Goal: Task Accomplishment & Management: Complete application form

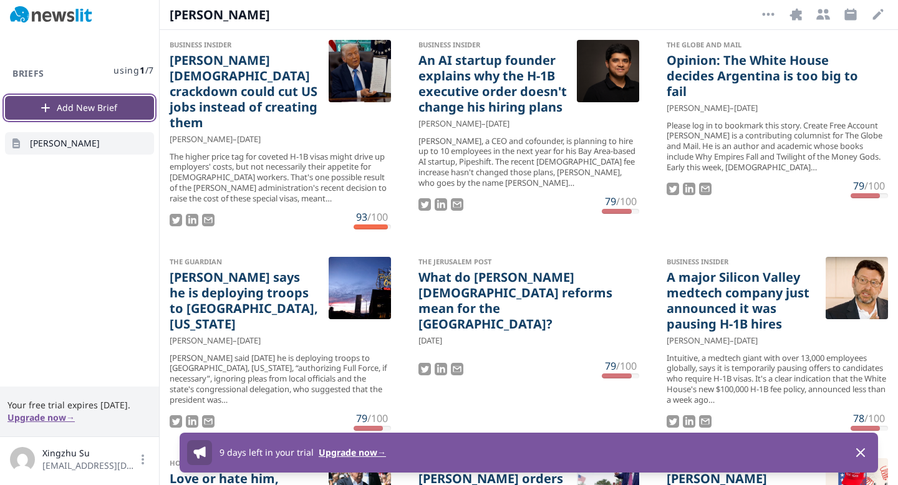
click at [110, 107] on button "Add New Brief" at bounding box center [79, 108] width 149 height 24
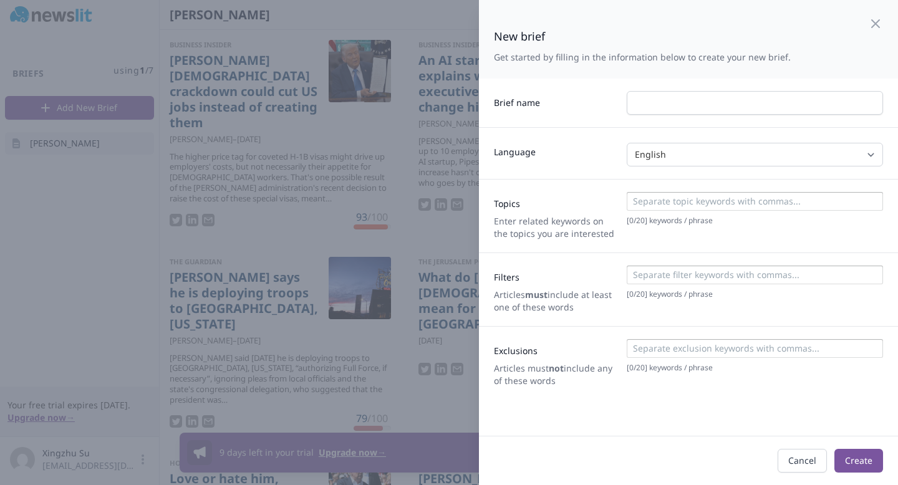
click at [351, 269] on div at bounding box center [449, 242] width 898 height 485
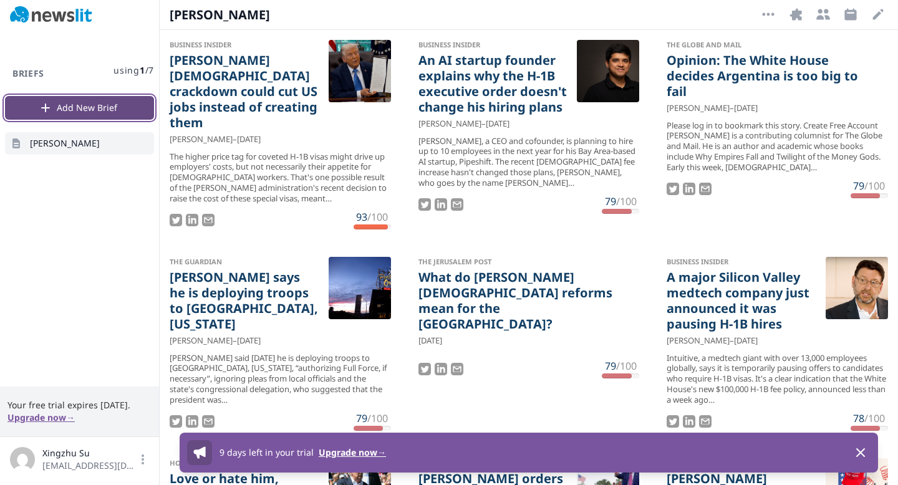
click at [98, 115] on button "Add New Brief" at bounding box center [79, 108] width 149 height 24
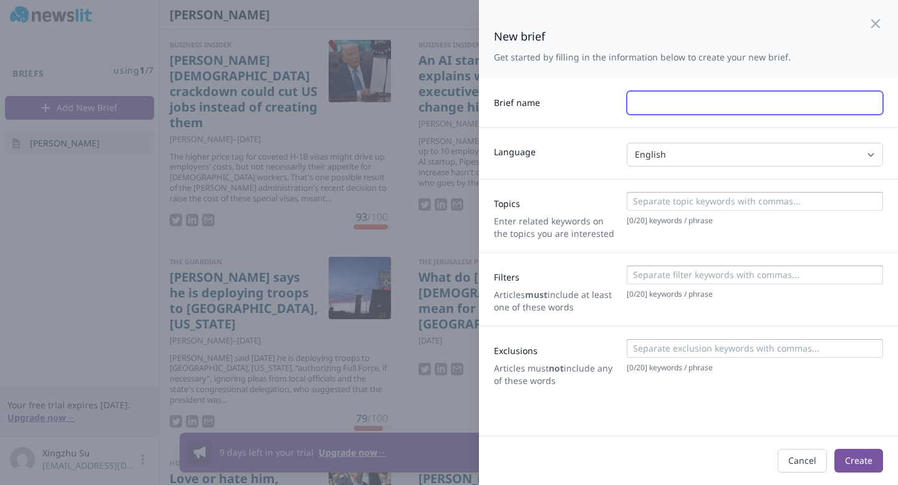
click at [715, 96] on input "text" at bounding box center [755, 103] width 256 height 24
type input "AI"
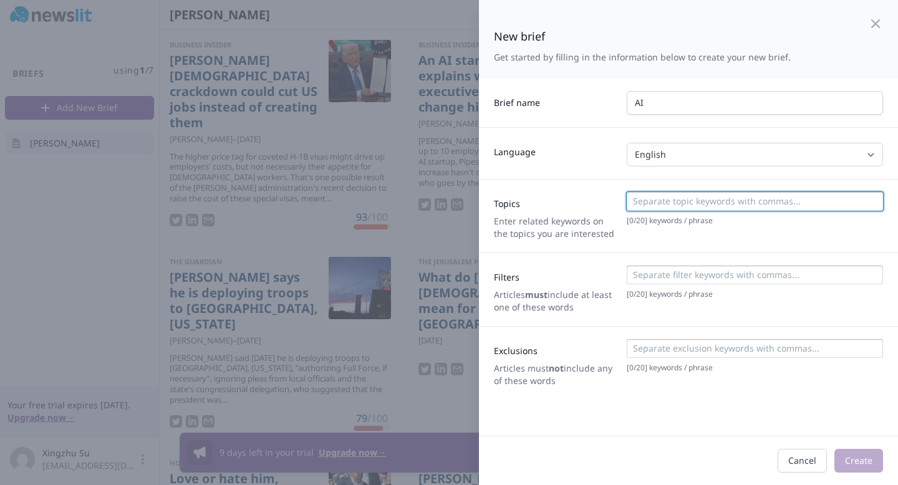
click at [708, 206] on input at bounding box center [754, 201] width 249 height 12
type input "AI Regulation"
type input "OpenAi + Regulation"
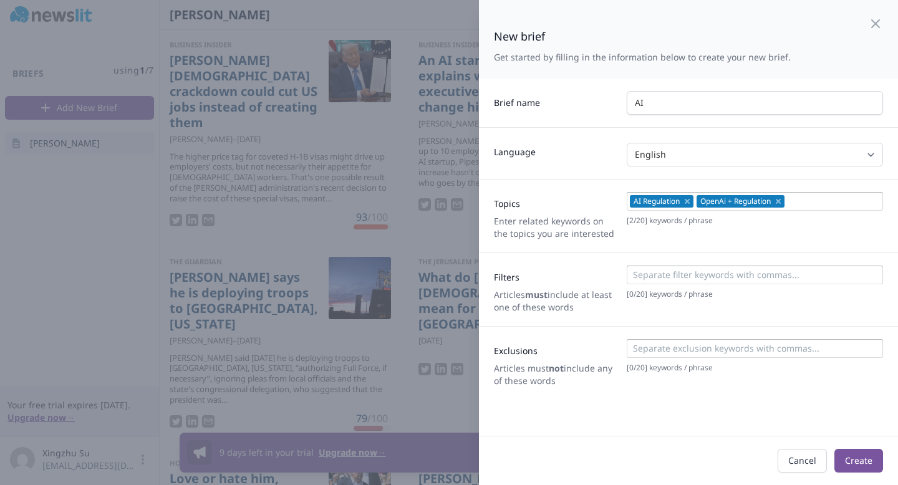
click at [729, 283] on div at bounding box center [754, 277] width 249 height 16
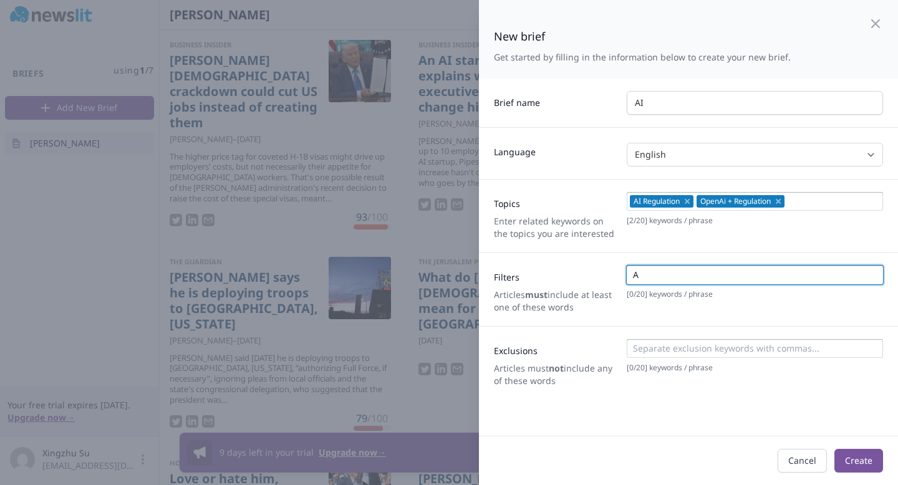
type input "AI"
type input "Rgulation"
click at [855, 455] on button "Create" at bounding box center [858, 461] width 49 height 24
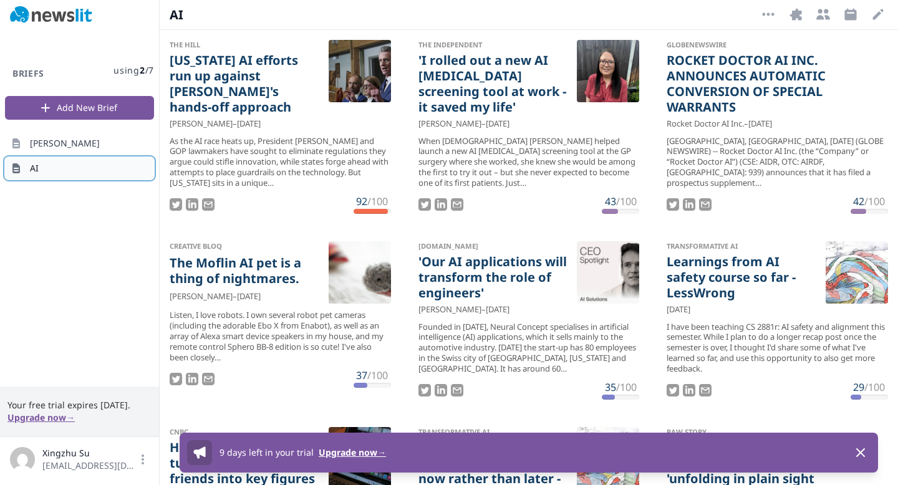
click at [117, 169] on link "AI" at bounding box center [79, 168] width 149 height 22
click at [776, 15] on button "More Options" at bounding box center [768, 14] width 20 height 20
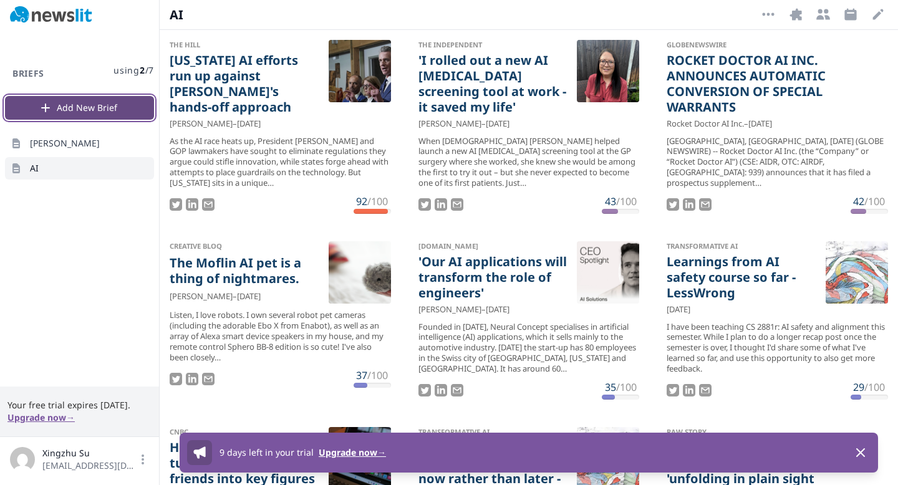
click at [71, 102] on button "Add New Brief" at bounding box center [79, 108] width 149 height 24
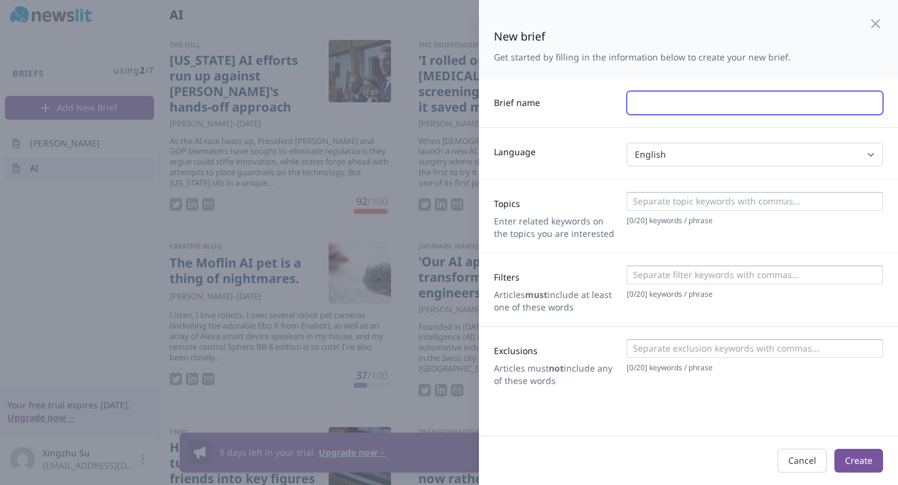
click at [682, 94] on input "text" at bounding box center [755, 103] width 256 height 24
type input "C"
type input "H"
type input "Journalism"
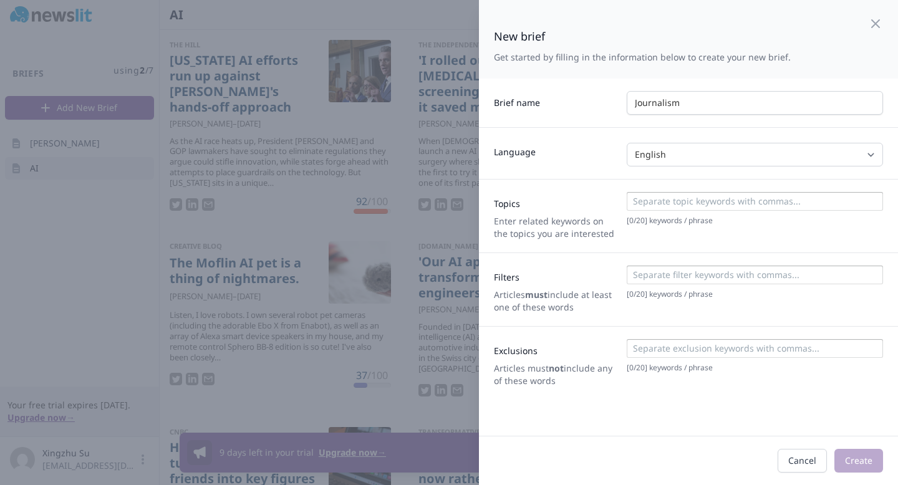
click at [709, 203] on input at bounding box center [754, 201] width 249 height 12
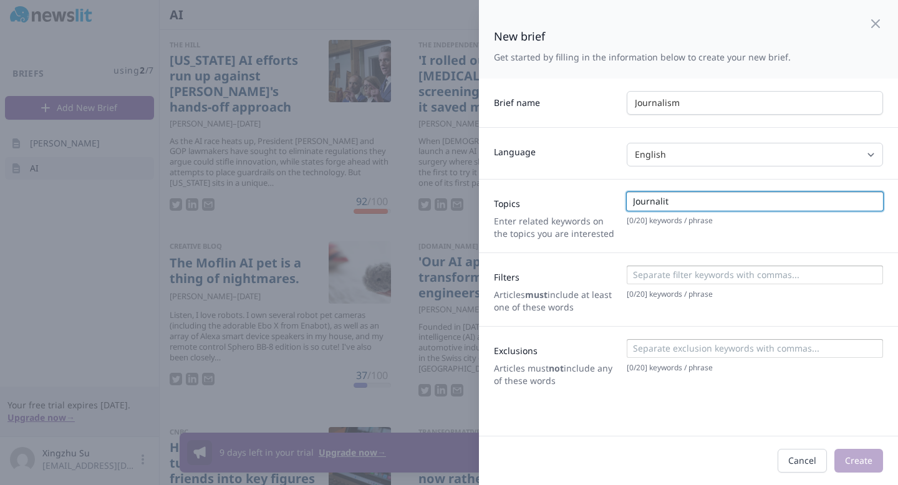
type input "Journalits"
type input "j"
type input "Journalism"
type input "News"
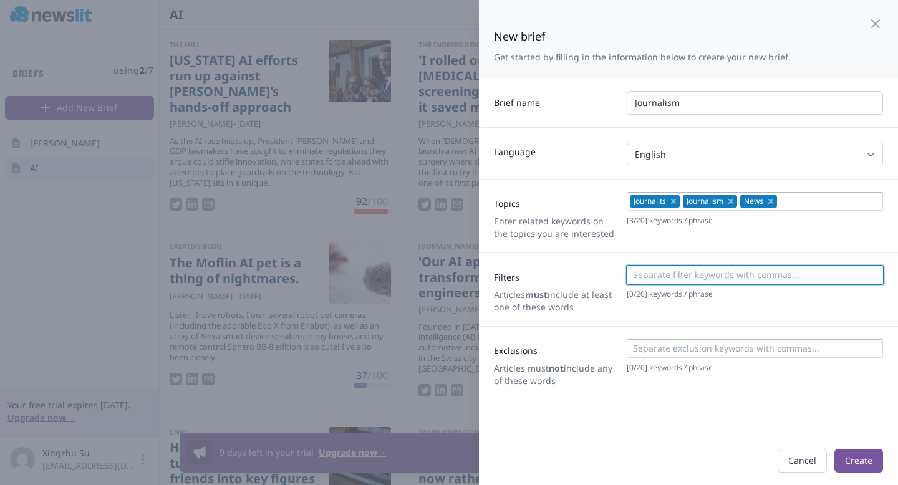
click at [705, 273] on input at bounding box center [754, 275] width 249 height 12
type input "lastest"
type input "reproter"
click at [877, 470] on button "Create" at bounding box center [858, 461] width 49 height 24
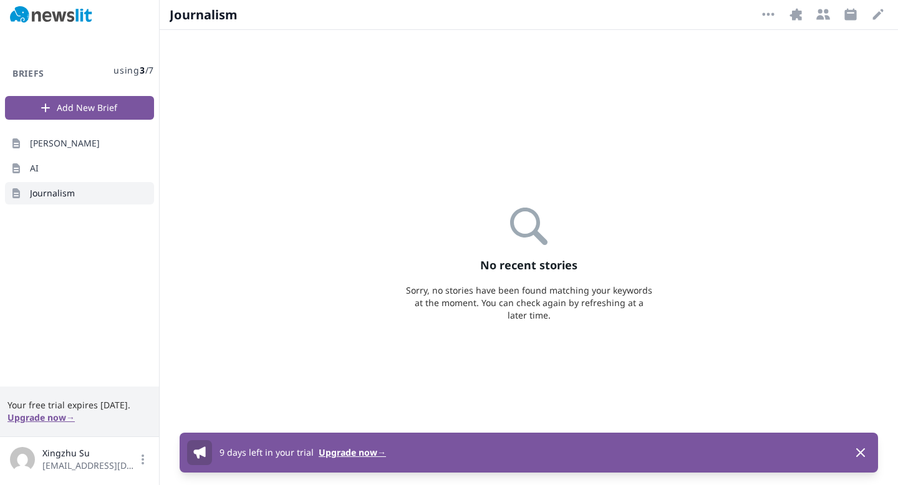
click at [352, 12] on div "Journalism" at bounding box center [459, 14] width 579 height 17
click at [414, 222] on div "No recent stories Sorry, no stories have been found matching your keywords at t…" at bounding box center [529, 257] width 738 height 455
click at [770, 12] on icon "button" at bounding box center [768, 14] width 15 height 15
click at [735, 42] on button "Delete Brief" at bounding box center [729, 43] width 100 height 22
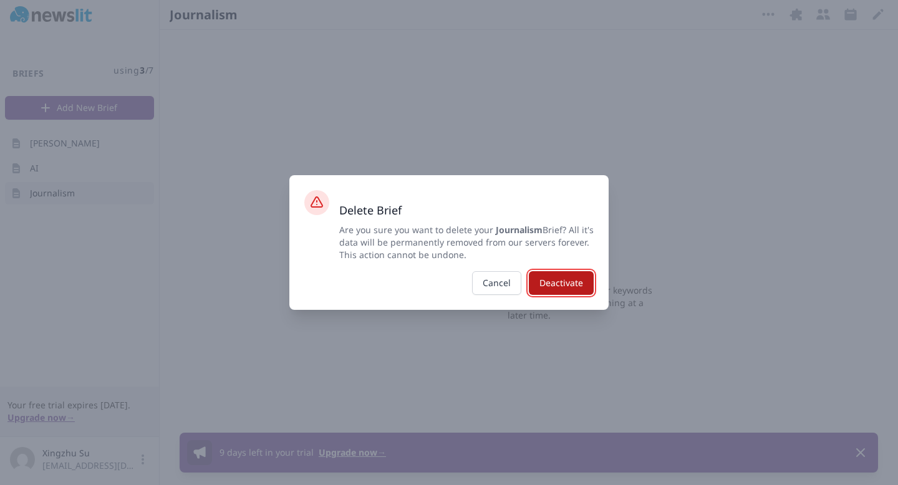
click at [570, 283] on button "Deactivate" at bounding box center [561, 283] width 65 height 24
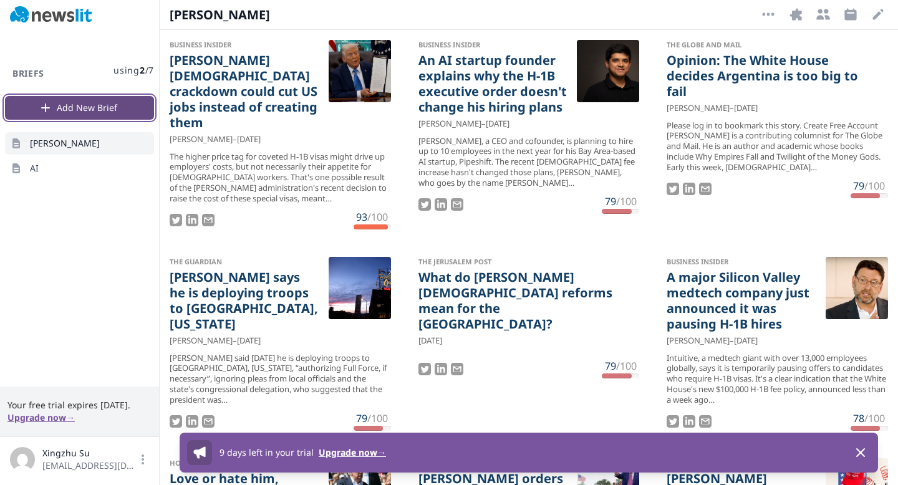
click at [95, 101] on button "Add New Brief" at bounding box center [79, 108] width 149 height 24
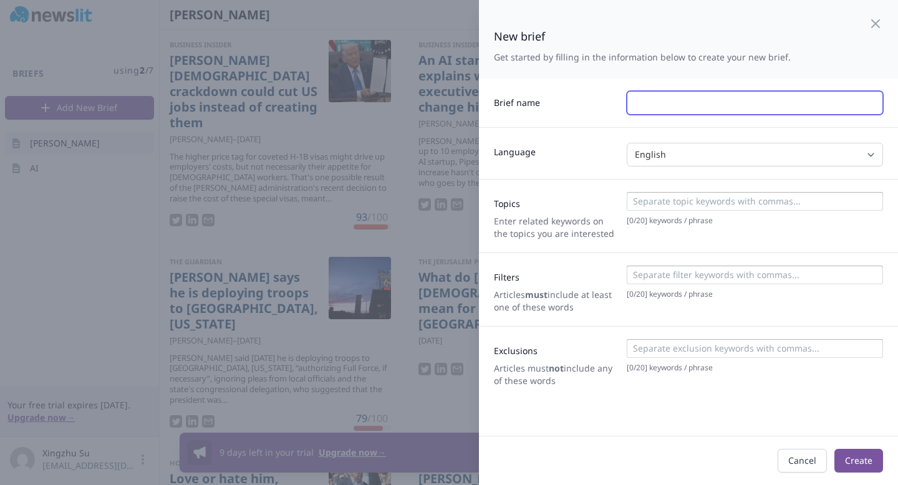
click at [670, 94] on input "text" at bounding box center [755, 103] width 256 height 24
type input "Visa"
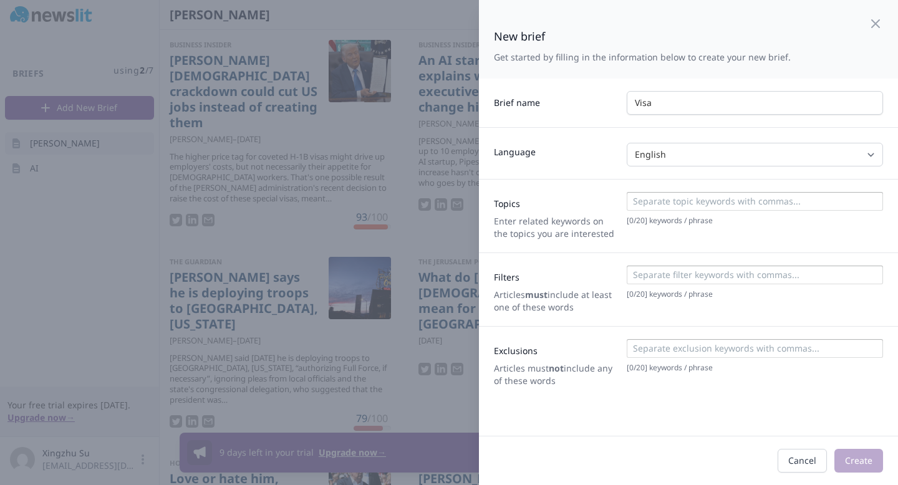
click at [679, 200] on input at bounding box center [754, 201] width 249 height 12
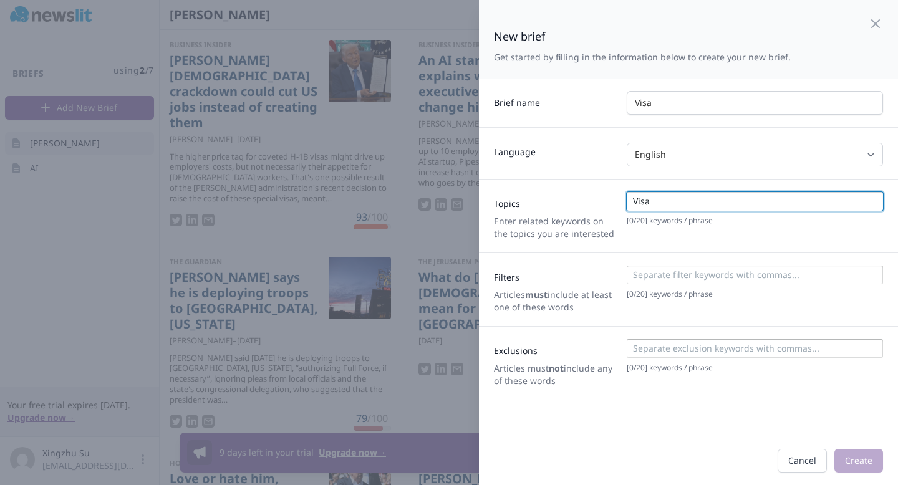
type input "Visa"
click at [752, 270] on input at bounding box center [754, 275] width 249 height 12
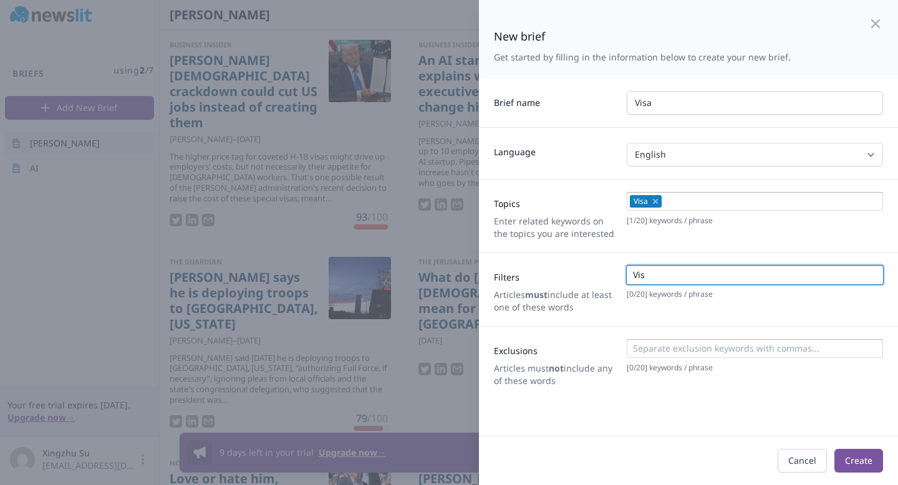
type input "Visa"
click at [851, 463] on button "Create" at bounding box center [858, 461] width 49 height 24
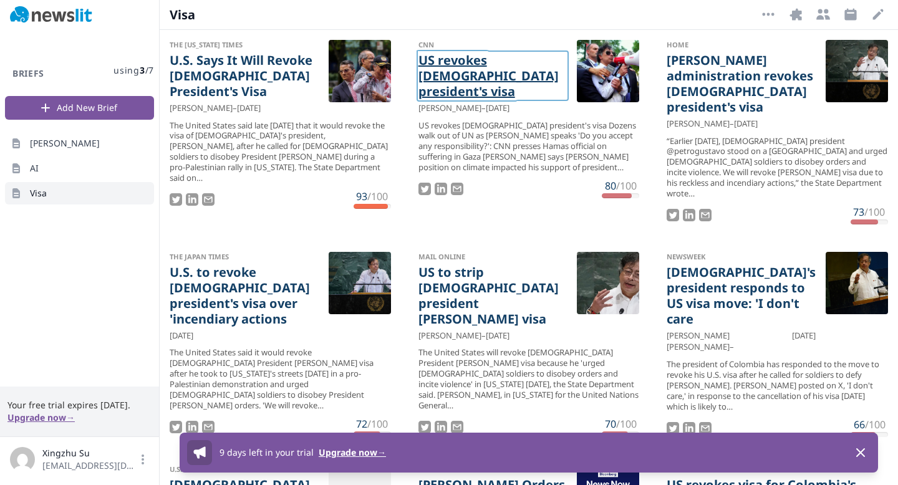
click at [482, 82] on link "US revokes [DEMOGRAPHIC_DATA] president's visa" at bounding box center [492, 75] width 149 height 47
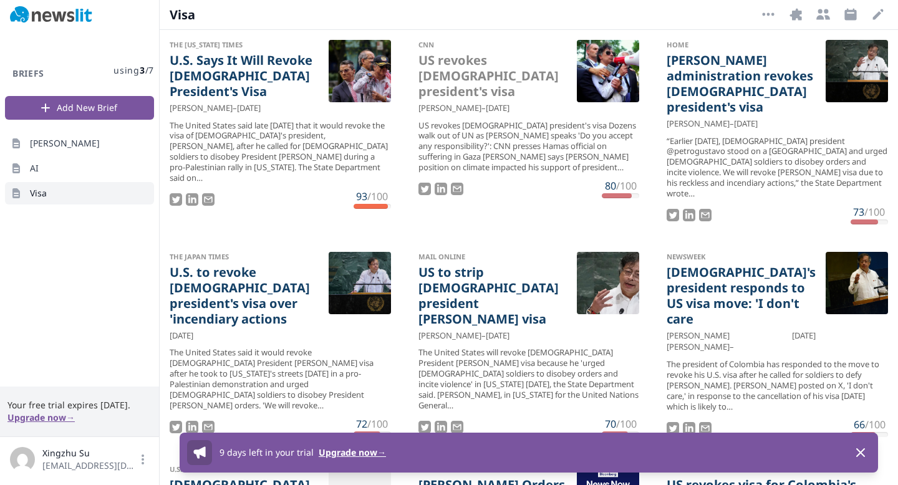
click at [483, 5] on div "Visa More Options Integrations Recipients Schedule Edit Open options" at bounding box center [529, 14] width 738 height 29
click at [39, 187] on span "Visa" at bounding box center [38, 193] width 17 height 12
click at [54, 174] on link "AI" at bounding box center [79, 168] width 149 height 22
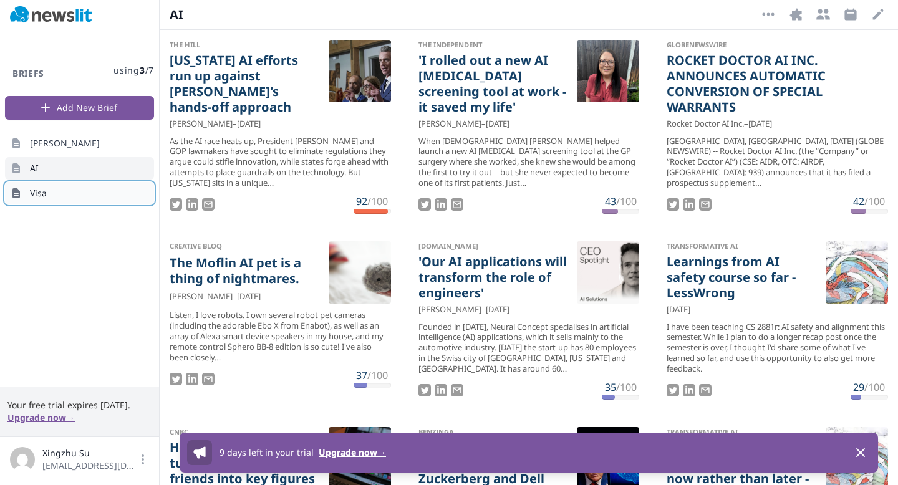
click at [62, 188] on link "Visa" at bounding box center [79, 193] width 149 height 22
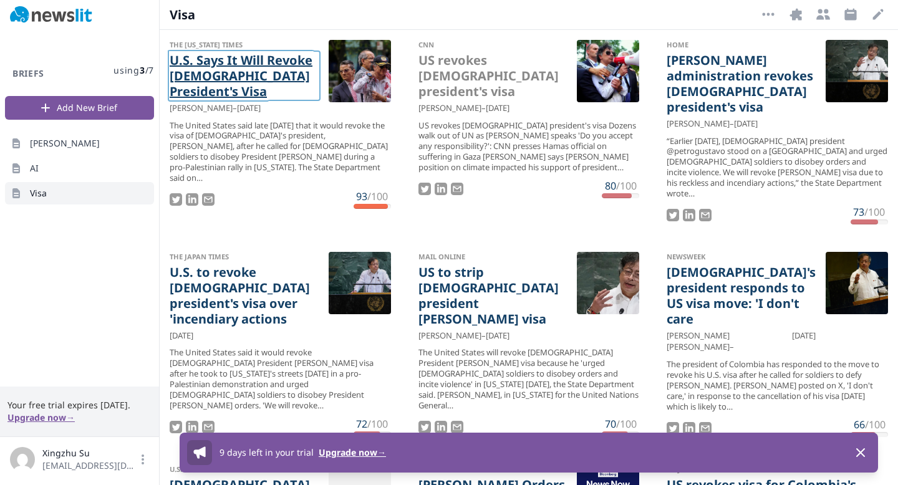
click at [231, 77] on link "U.S. Says It Will Revoke [DEMOGRAPHIC_DATA] President's Visa" at bounding box center [244, 75] width 149 height 47
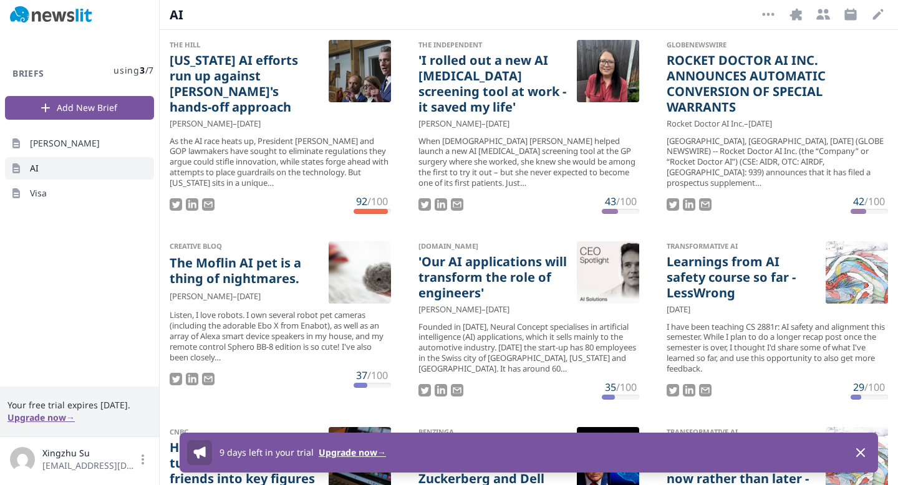
click at [82, 206] on div "Briefs using 3 / 7 Add New Brief Trump AI Visa" at bounding box center [79, 208] width 159 height 357
click at [92, 188] on link "Visa" at bounding box center [79, 193] width 149 height 22
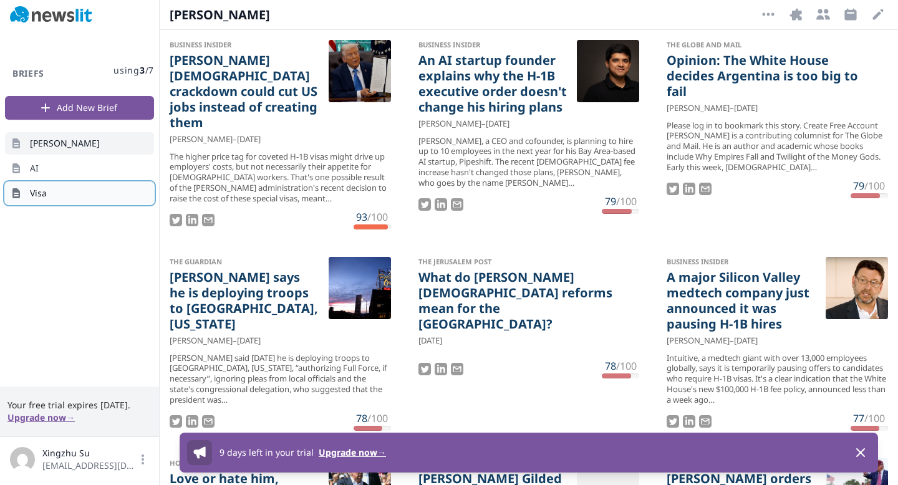
click at [97, 182] on link "Visa" at bounding box center [79, 193] width 149 height 22
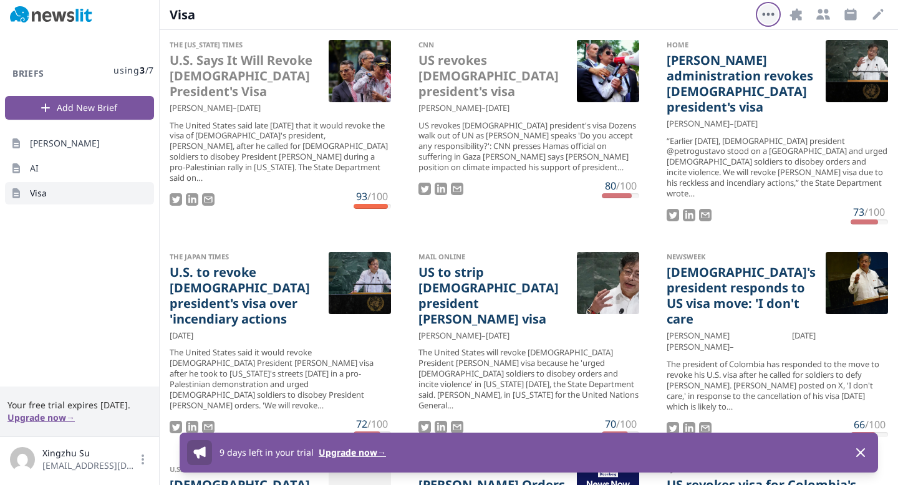
click at [776, 20] on button "More Options" at bounding box center [768, 14] width 20 height 20
click at [729, 36] on button "Delete Brief" at bounding box center [729, 43] width 100 height 22
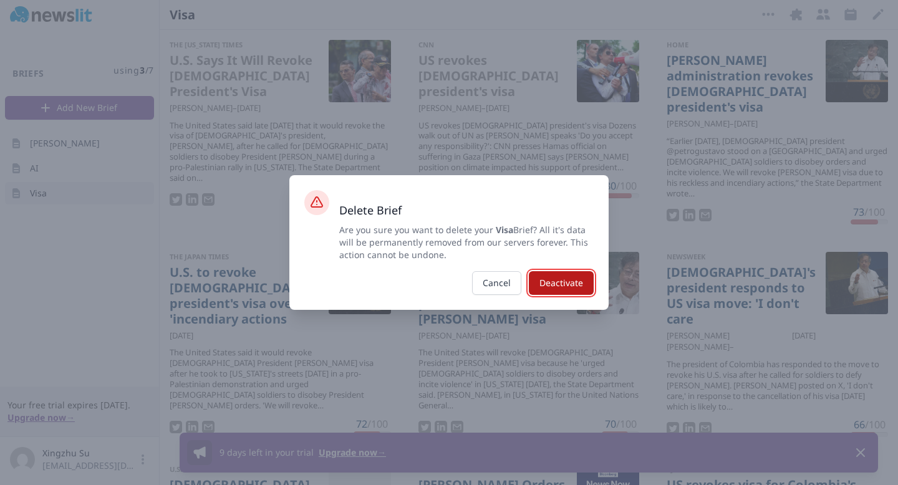
click at [558, 273] on button "Deactivate" at bounding box center [561, 283] width 65 height 24
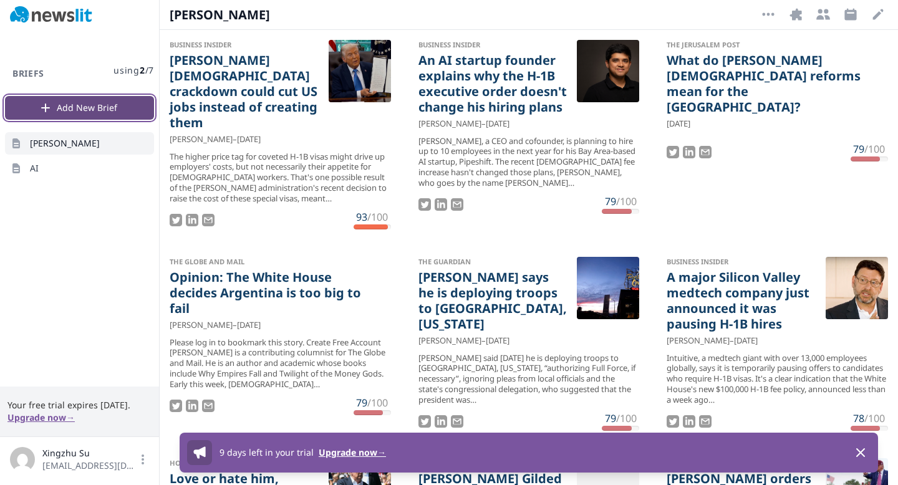
click at [69, 103] on button "Add New Brief" at bounding box center [79, 108] width 149 height 24
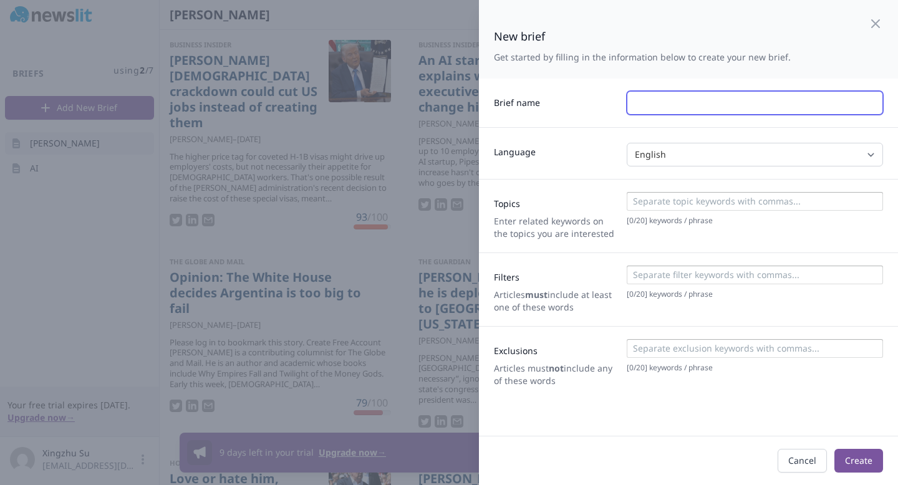
click at [780, 113] on input "text" at bounding box center [755, 103] width 256 height 24
type input "Visa"
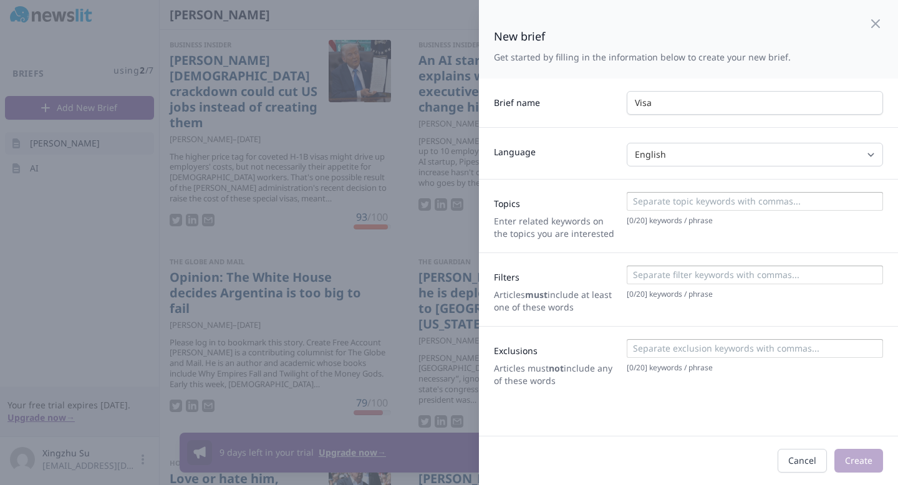
click at [752, 210] on div at bounding box center [754, 203] width 249 height 16
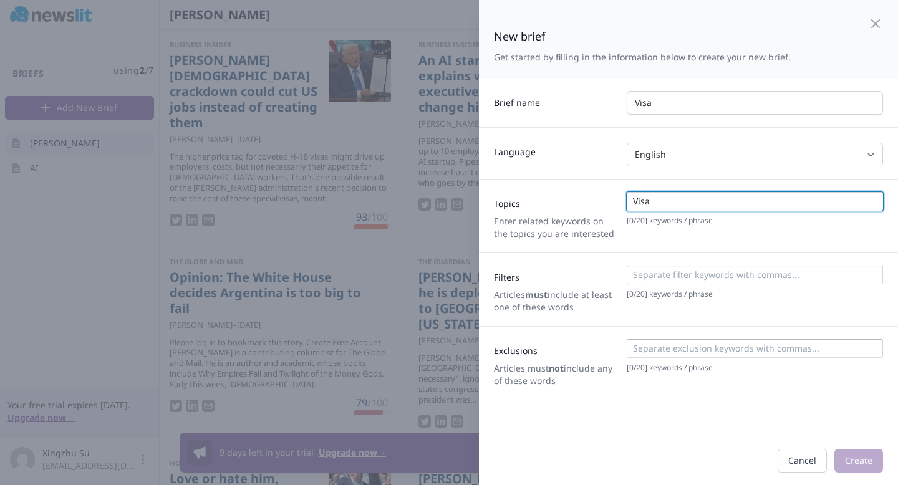
type input "Visa"
click at [729, 276] on input at bounding box center [754, 275] width 249 height 12
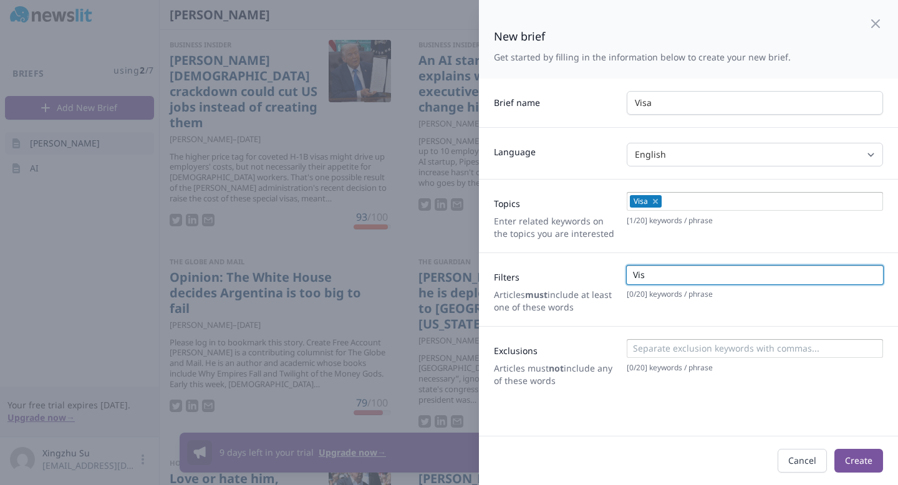
type input "Visa"
click at [853, 454] on button "Create" at bounding box center [858, 461] width 49 height 24
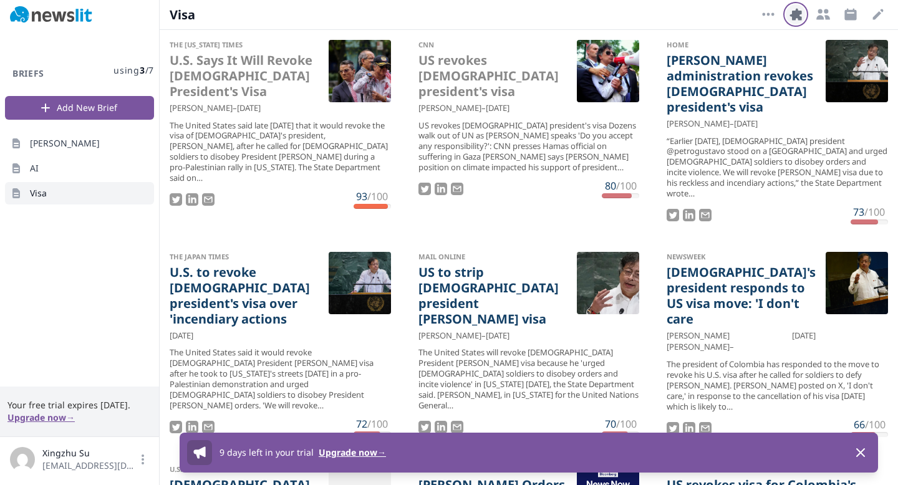
click at [792, 14] on icon "button" at bounding box center [796, 14] width 12 height 12
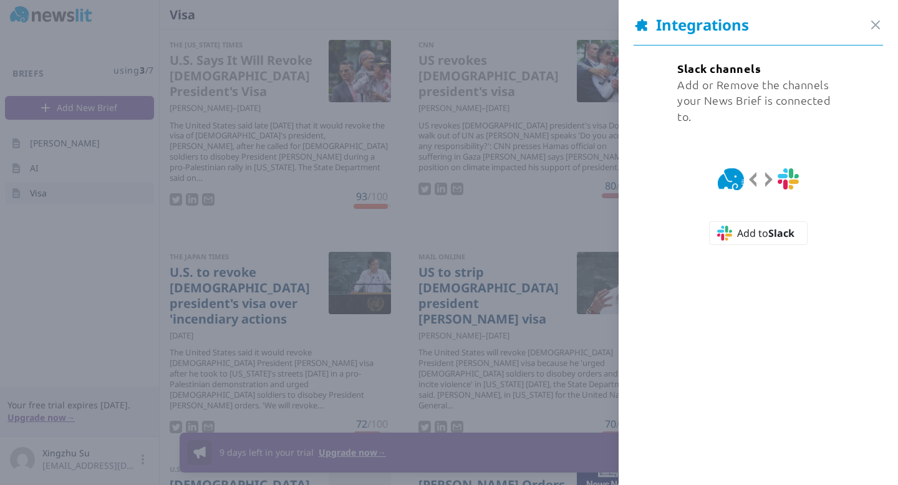
click at [866, 27] on div "Integrations Close panel" at bounding box center [758, 30] width 249 height 31
click at [879, 29] on icon "button" at bounding box center [875, 24] width 15 height 15
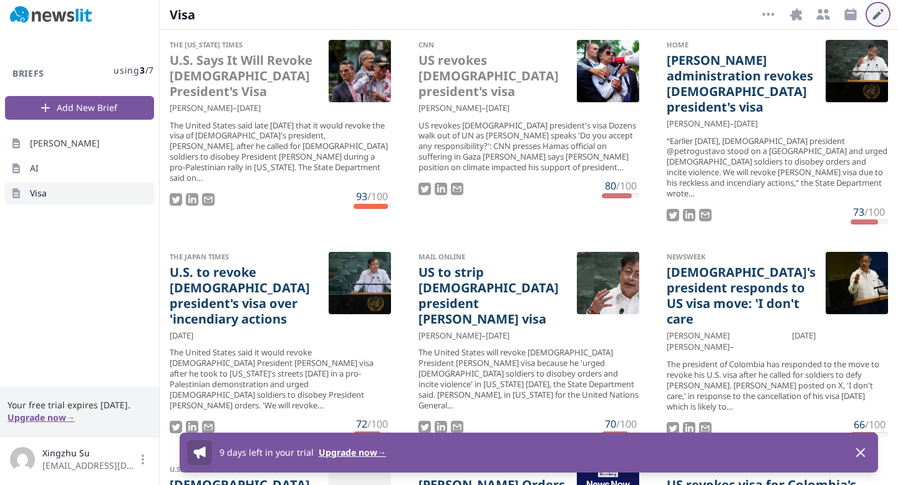
click at [871, 18] on icon "button" at bounding box center [878, 14] width 15 height 15
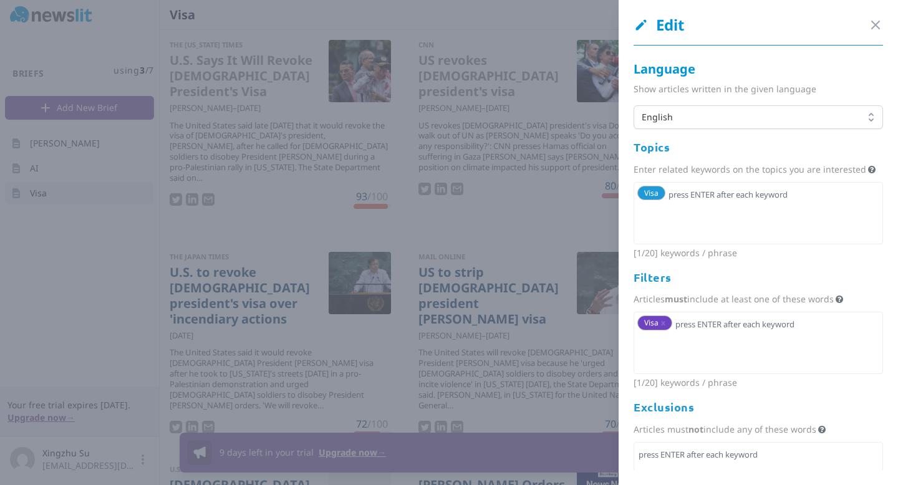
click at [523, 139] on div at bounding box center [449, 242] width 898 height 485
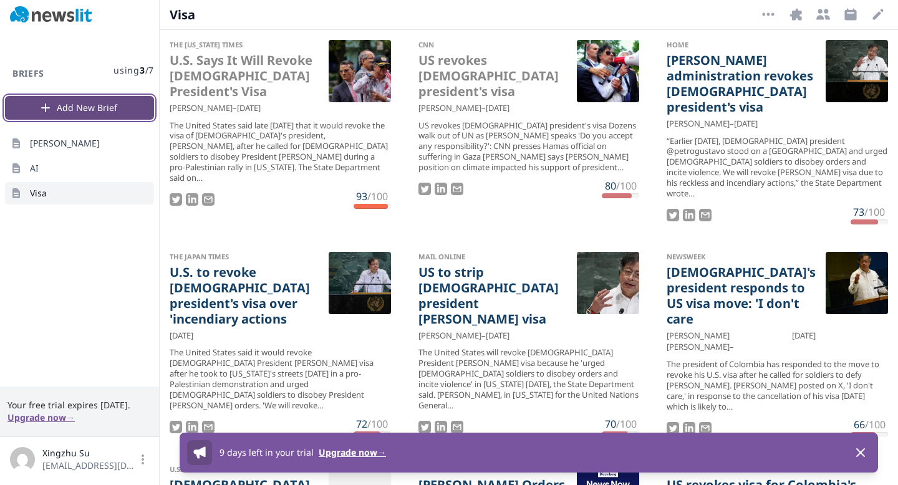
click at [101, 116] on button "Add New Brief" at bounding box center [79, 108] width 149 height 24
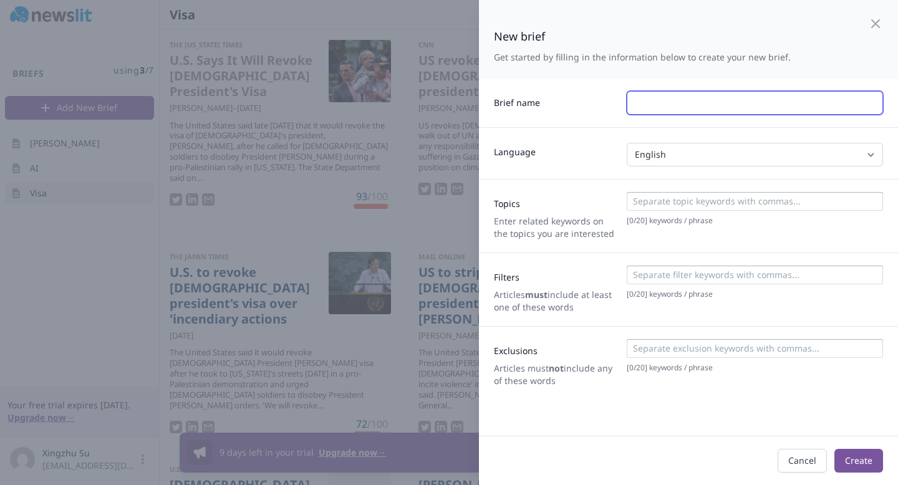
click at [659, 110] on input "text" at bounding box center [755, 103] width 256 height 24
type input "Visa"
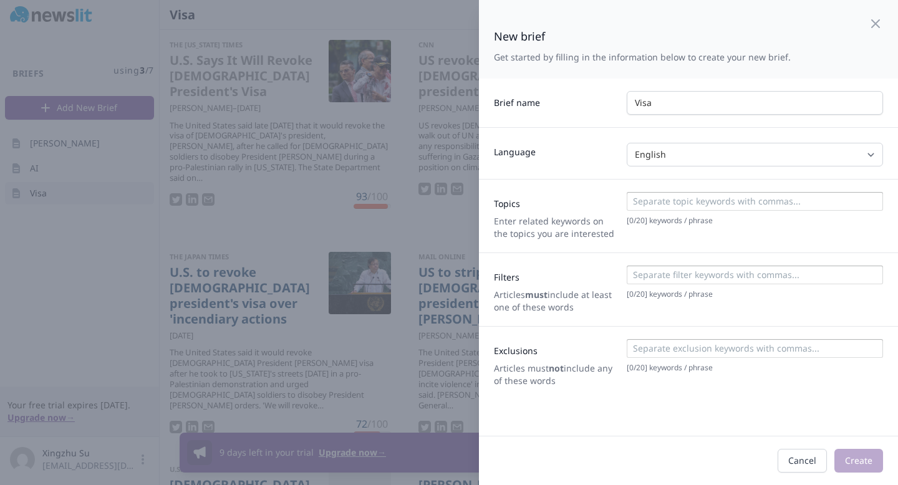
click at [672, 194] on div at bounding box center [755, 201] width 256 height 19
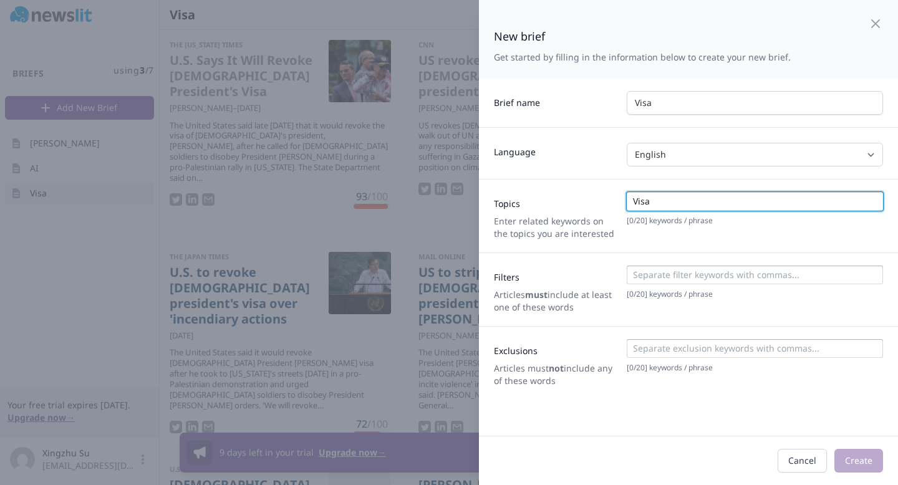
type input "Visa"
type input "U.S."
click at [420, 208] on div at bounding box center [449, 242] width 898 height 485
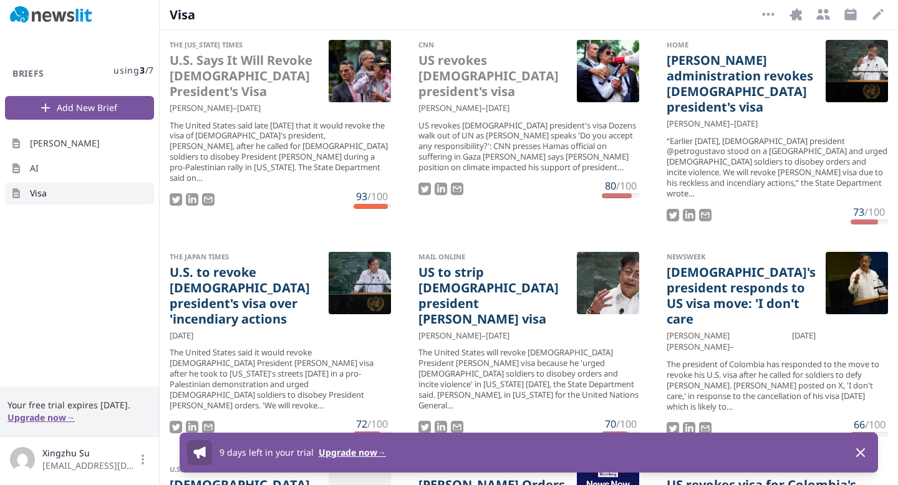
click at [17, 418] on button "Upgrade now →" at bounding box center [40, 418] width 67 height 12
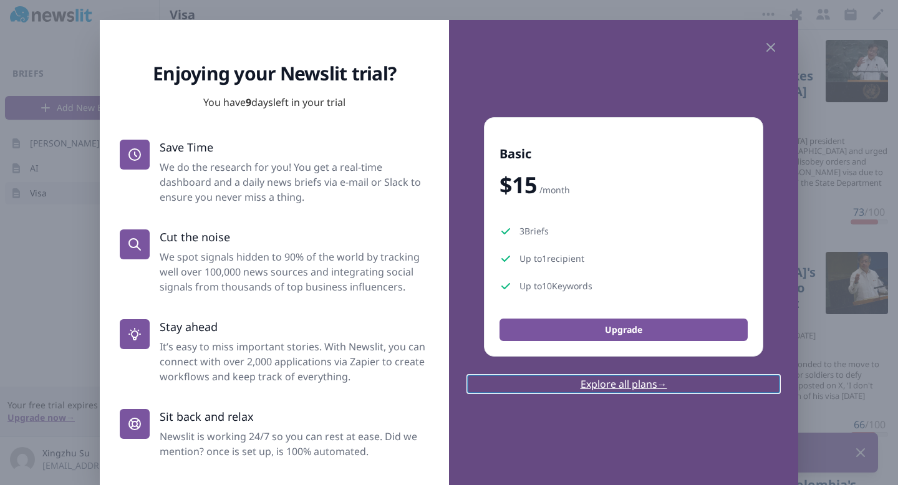
click at [618, 384] on link "Explore all plans →" at bounding box center [623, 384] width 309 height 15
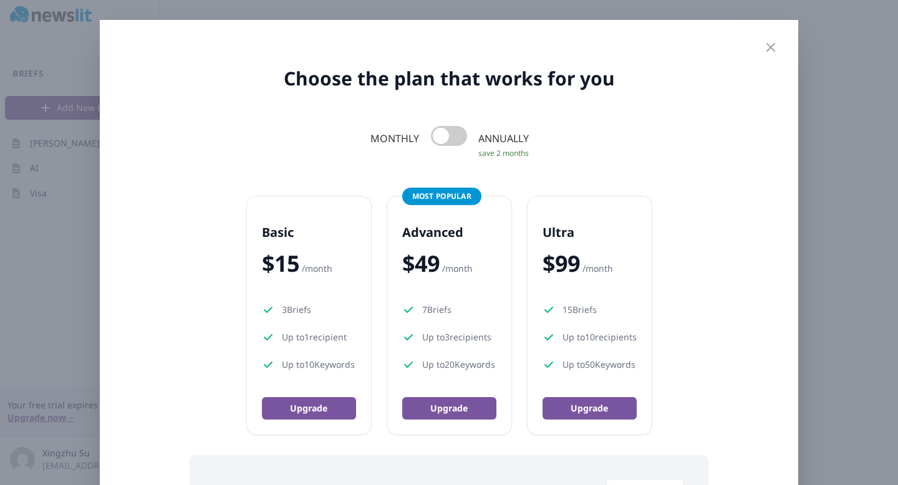
scroll to position [3, 0]
